Goal: Navigation & Orientation: Go to known website

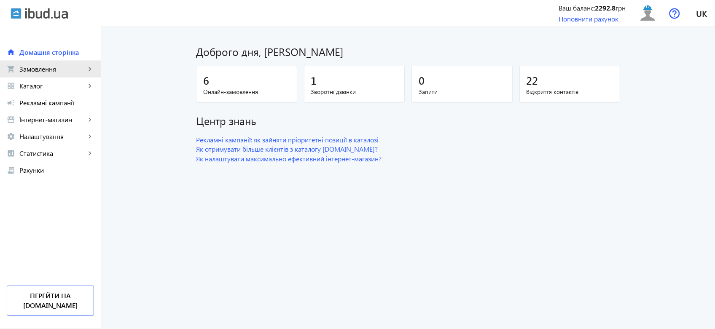
click at [78, 66] on span "Замовлення" at bounding box center [52, 69] width 66 height 8
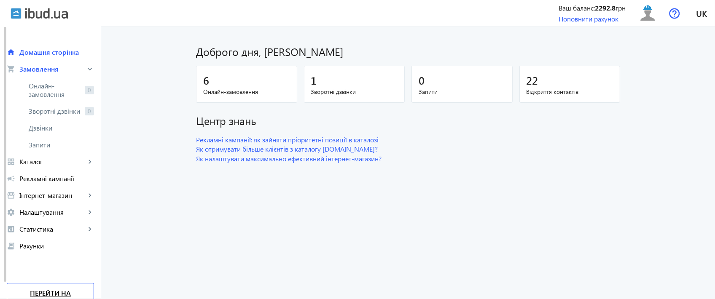
click at [47, 287] on link "Перейти на [DOMAIN_NAME]" at bounding box center [50, 298] width 87 height 30
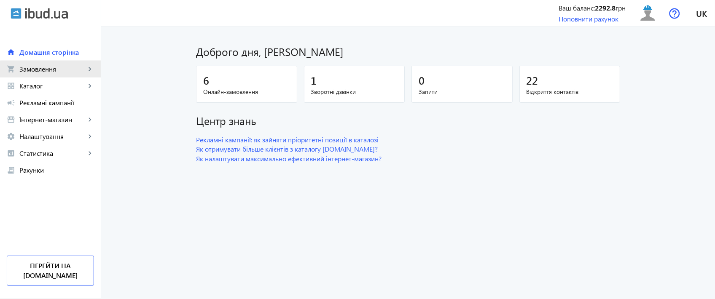
click at [78, 70] on span "Замовлення" at bounding box center [52, 69] width 66 height 8
click at [67, 71] on span "Замовлення" at bounding box center [52, 69] width 66 height 8
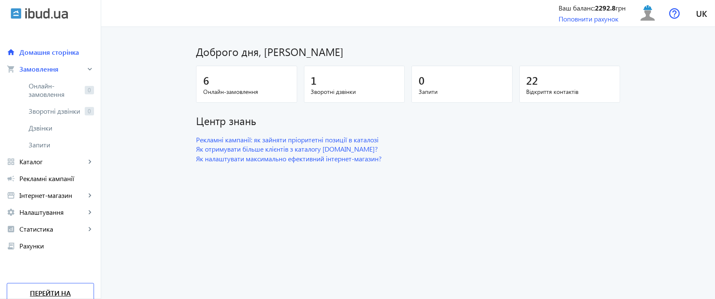
click at [64, 293] on link "Перейти на [DOMAIN_NAME]" at bounding box center [50, 298] width 87 height 30
